Goal: Task Accomplishment & Management: Complete application form

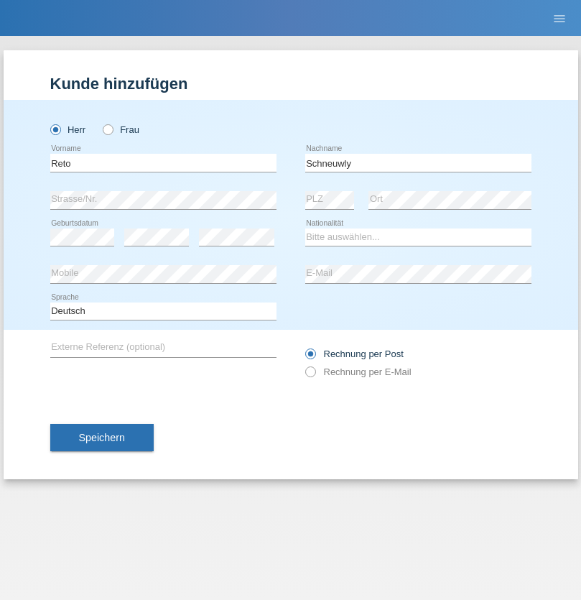
type input "Schneuwly"
select select "CH"
select select "en"
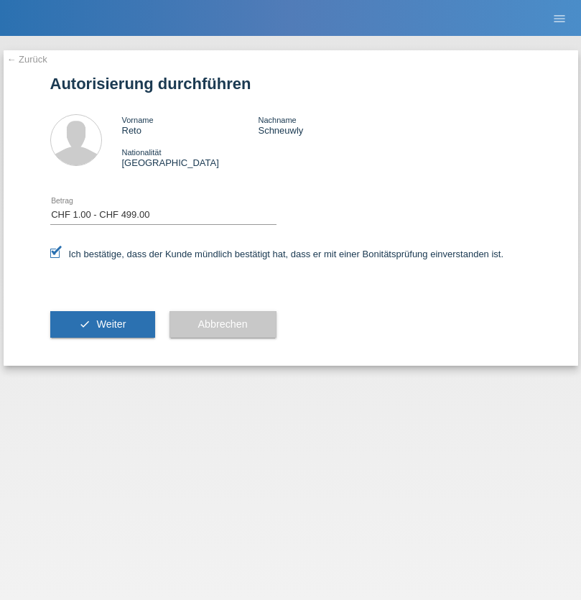
select select "1"
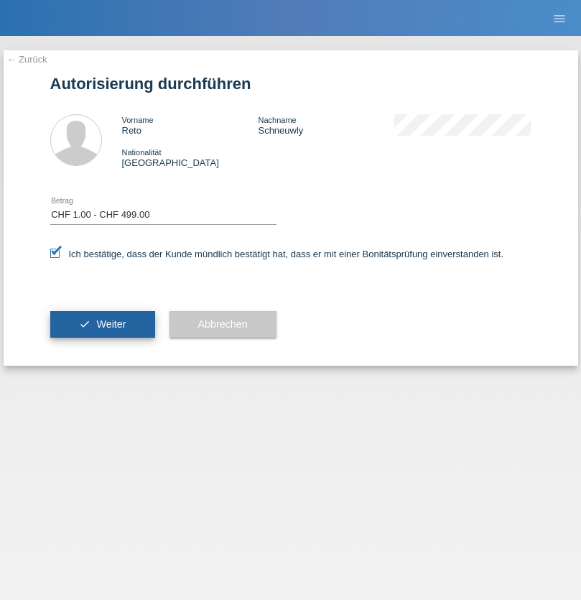
click at [102, 324] on span "Weiter" at bounding box center [110, 323] width 29 height 11
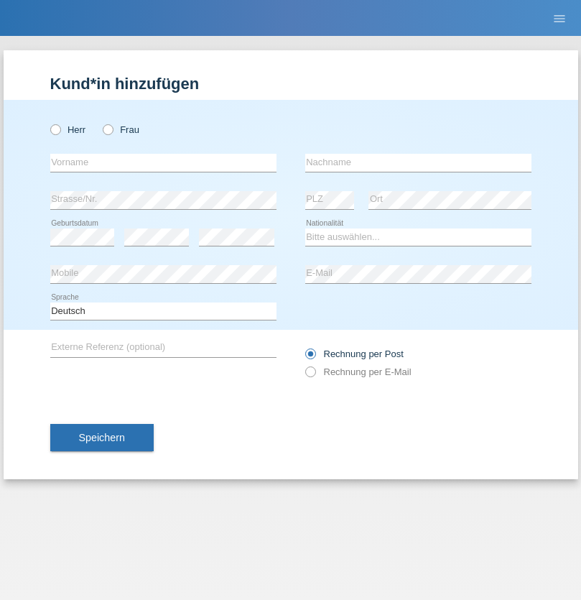
radio input "true"
click at [163, 162] on input "text" at bounding box center [163, 163] width 226 height 18
type input "[PERSON_NAME]"
click at [418, 162] on input "text" at bounding box center [418, 163] width 226 height 18
type input "Gioele"
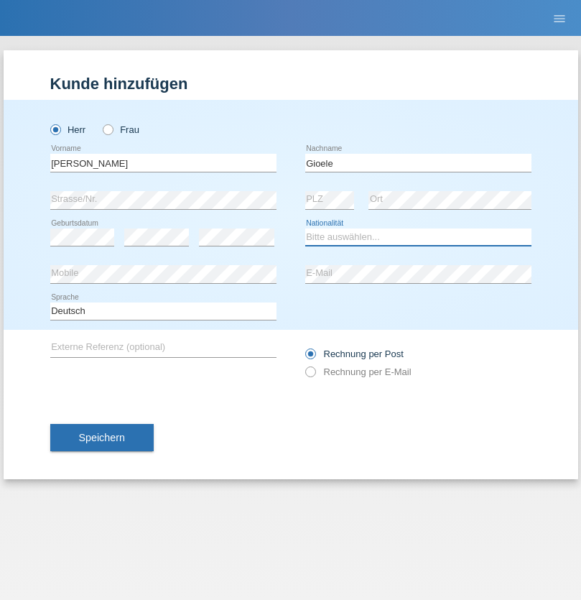
select select "IT"
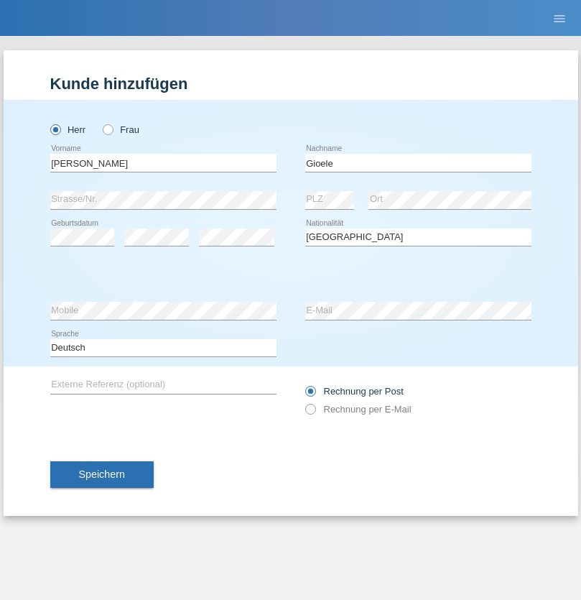
select select "C"
select select "23"
select select "11"
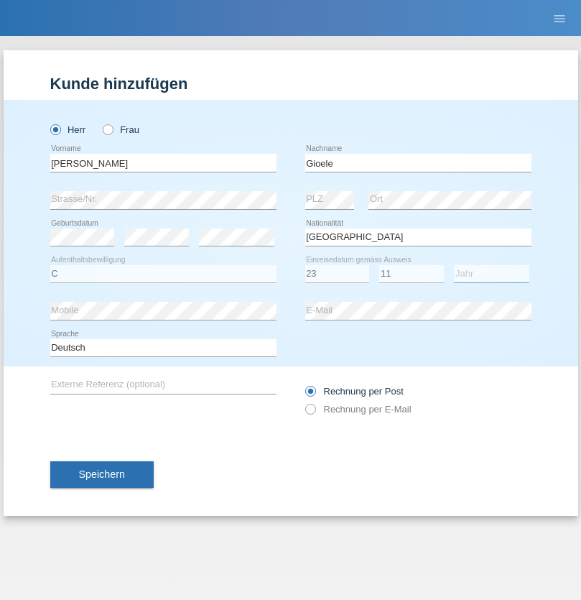
select select "1992"
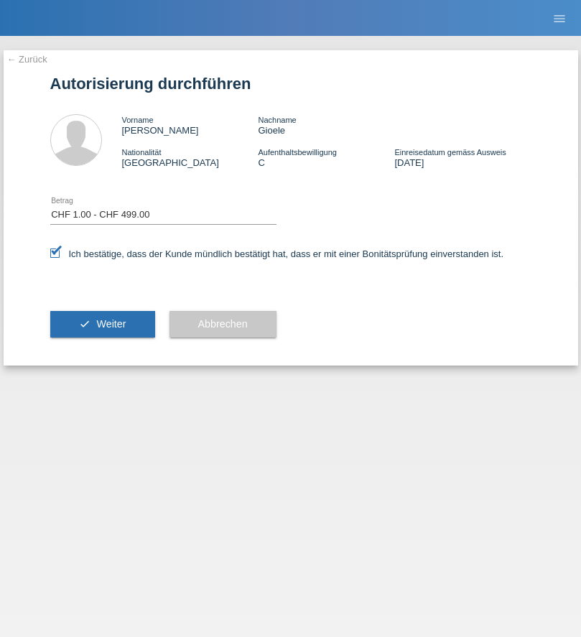
select select "1"
click at [102, 324] on span "Weiter" at bounding box center [110, 323] width 29 height 11
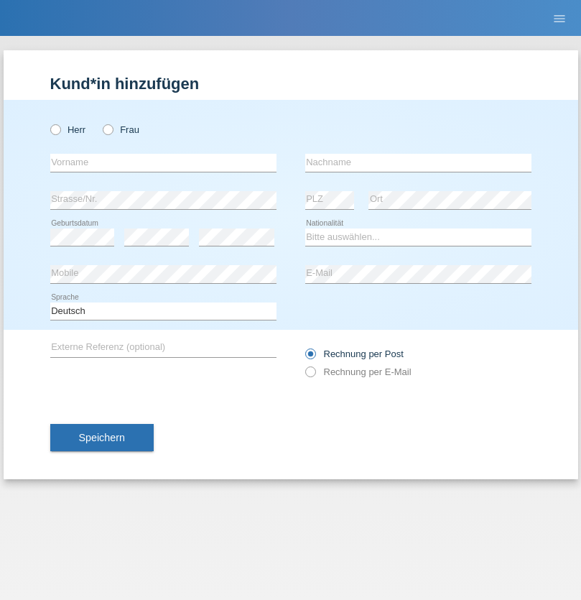
radio input "true"
click at [163, 162] on input "text" at bounding box center [163, 163] width 226 height 18
type input "firat"
click at [418, 162] on input "text" at bounding box center [418, 163] width 226 height 18
type input "kara"
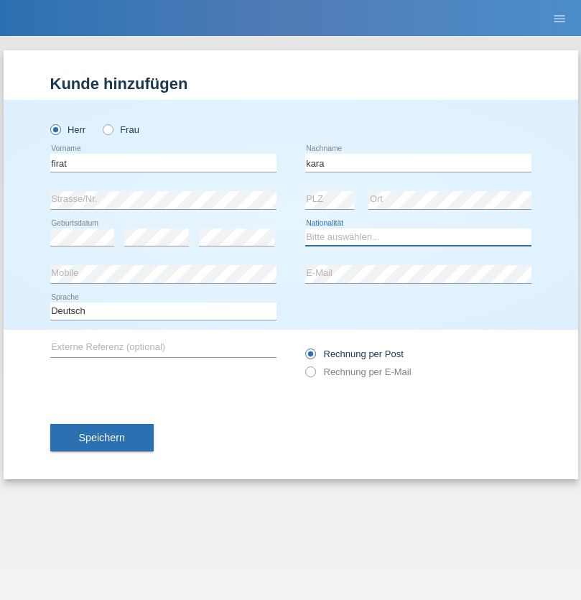
select select "CH"
